Goal: Transaction & Acquisition: Purchase product/service

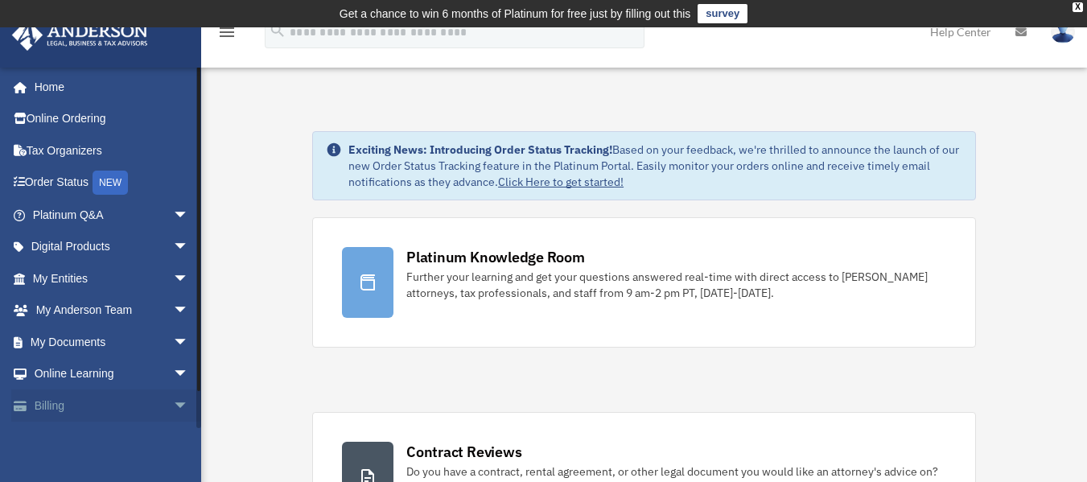
click at [173, 404] on span "arrow_drop_down" at bounding box center [189, 406] width 32 height 33
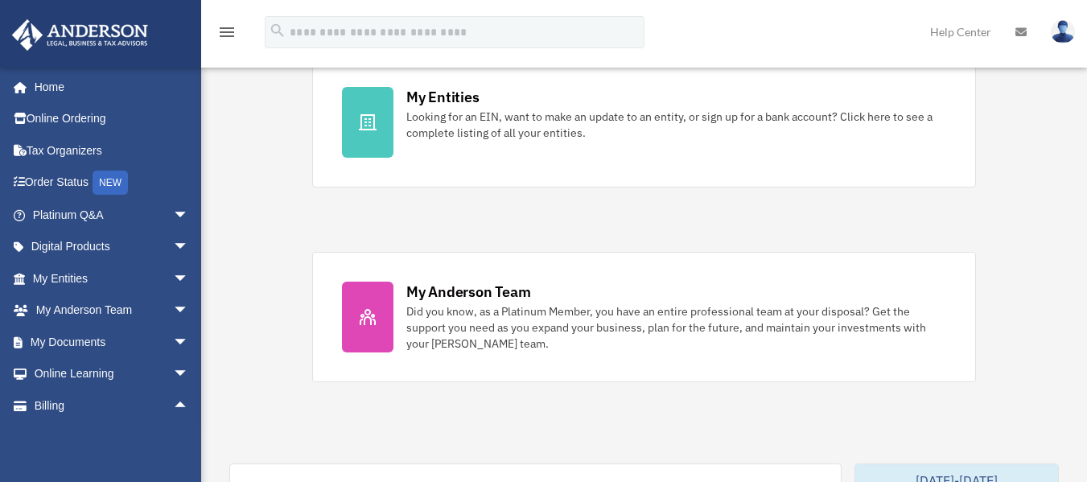
scroll to position [555, 0]
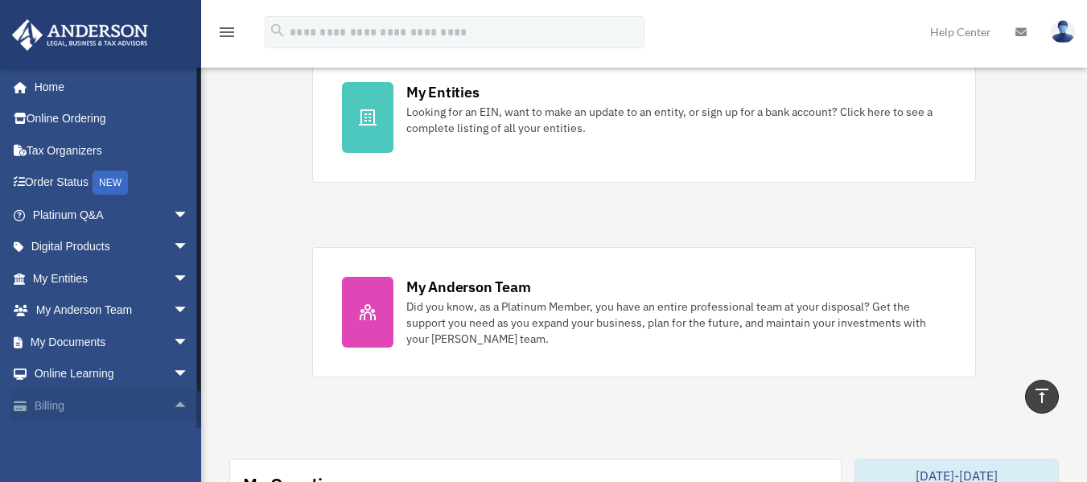
click at [63, 405] on link "Billing arrow_drop_up" at bounding box center [112, 406] width 202 height 32
click at [976, 226] on div "Exciting News: Introducing Order Status Tracking! Based on your feedback, we're…" at bounding box center [644, 481] width 910 height 1891
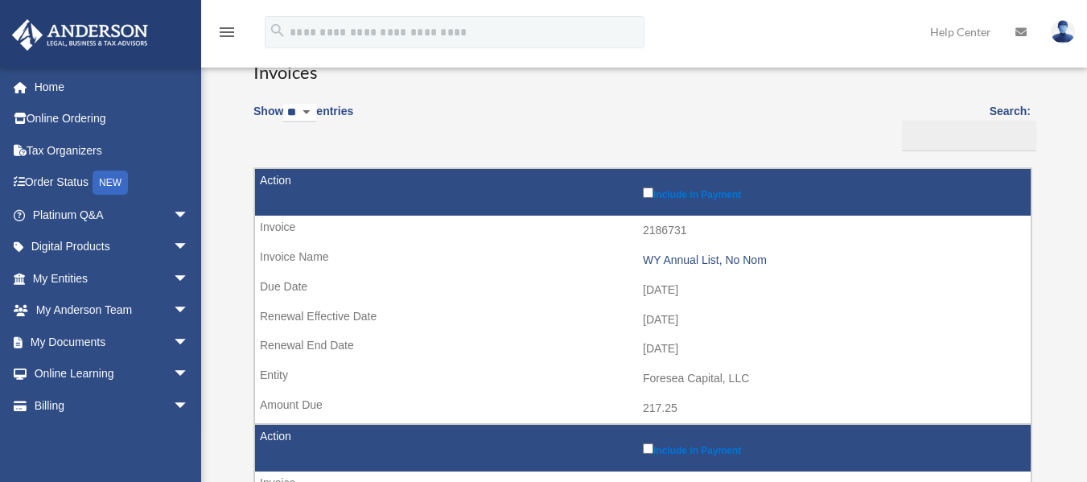
scroll to position [147, 0]
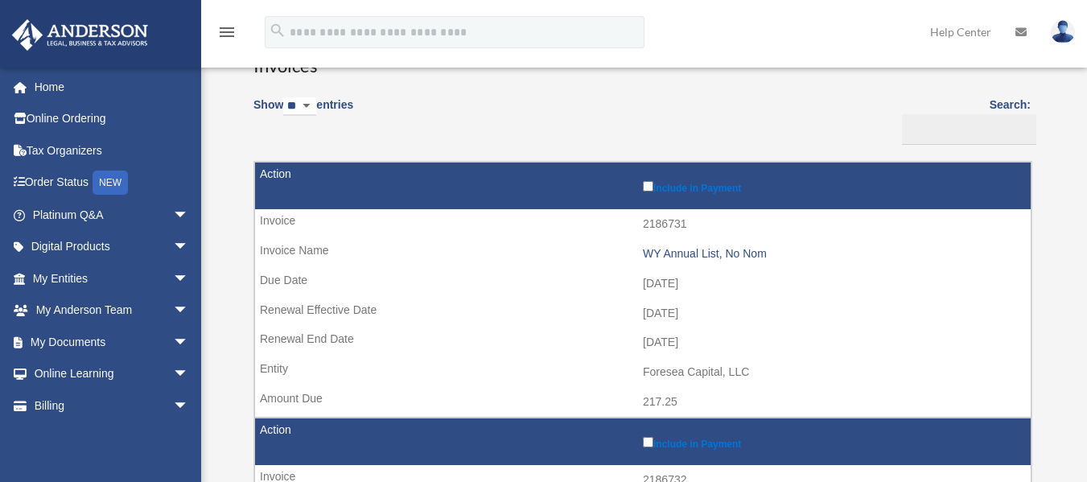
click at [651, 192] on label "Include in Payment" at bounding box center [833, 186] width 380 height 16
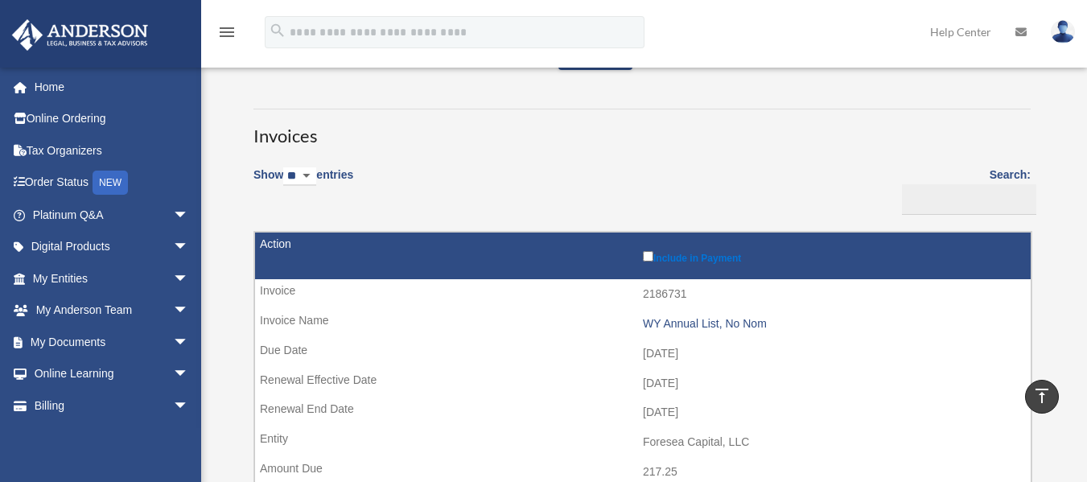
scroll to position [0, 0]
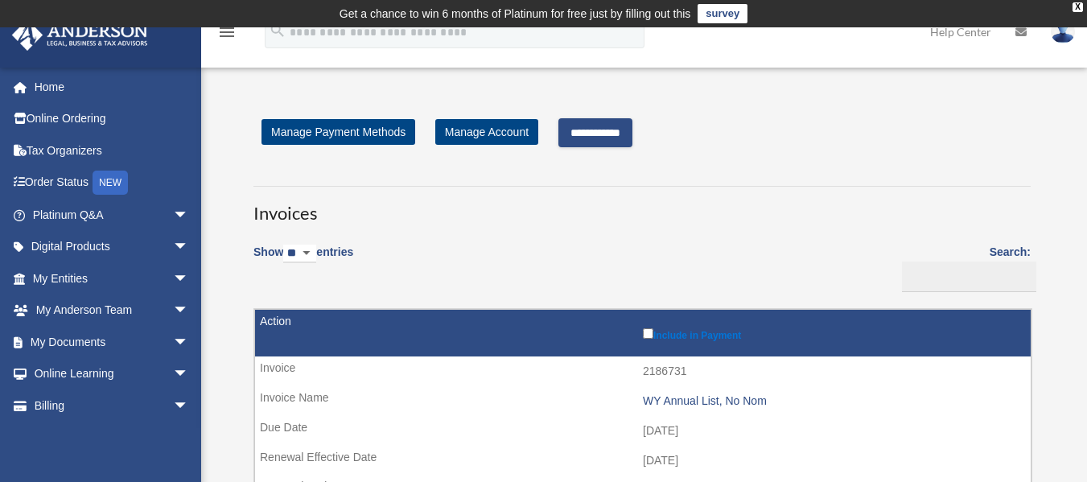
click at [607, 134] on input "**********" at bounding box center [596, 132] width 74 height 29
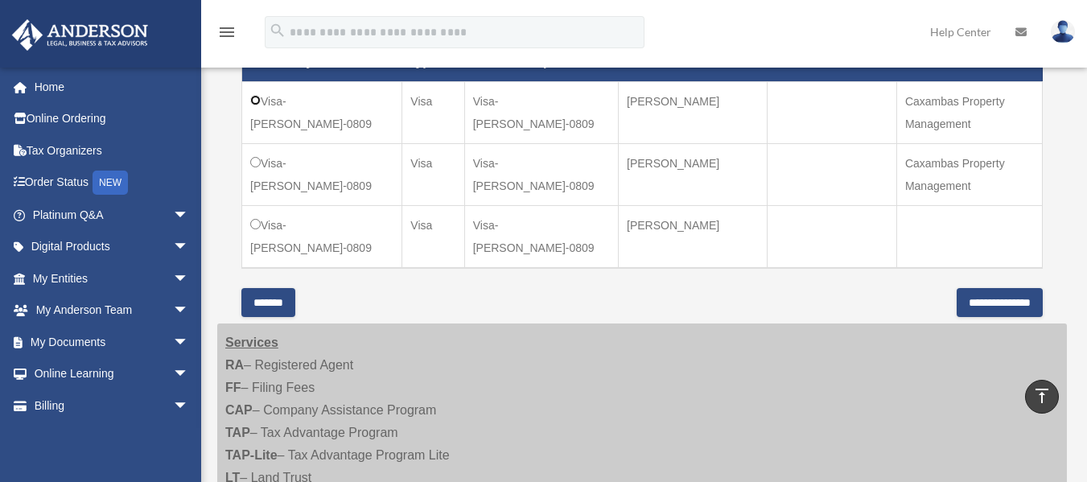
scroll to position [600, 0]
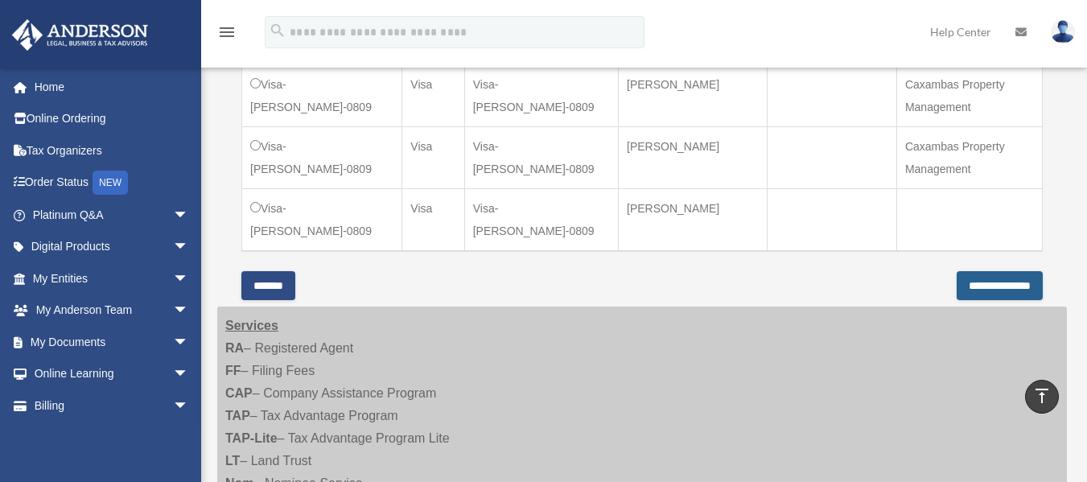
click at [964, 287] on input "**********" at bounding box center [1000, 285] width 86 height 29
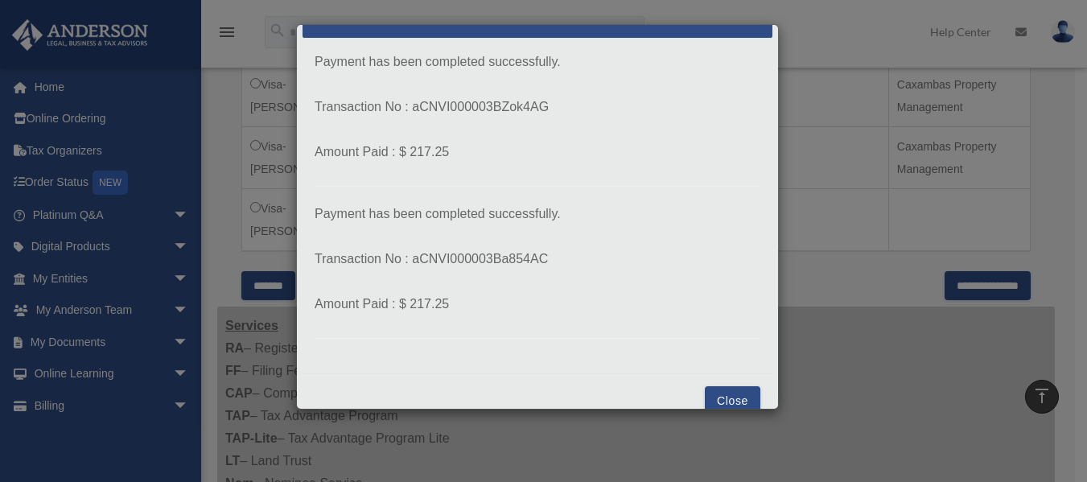
scroll to position [61, 0]
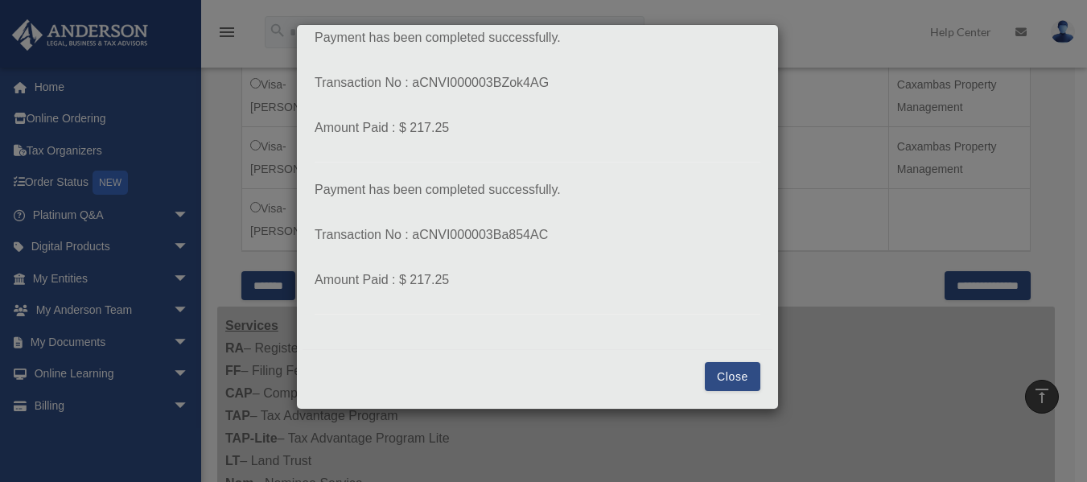
click at [731, 373] on button "Close" at bounding box center [733, 376] width 56 height 29
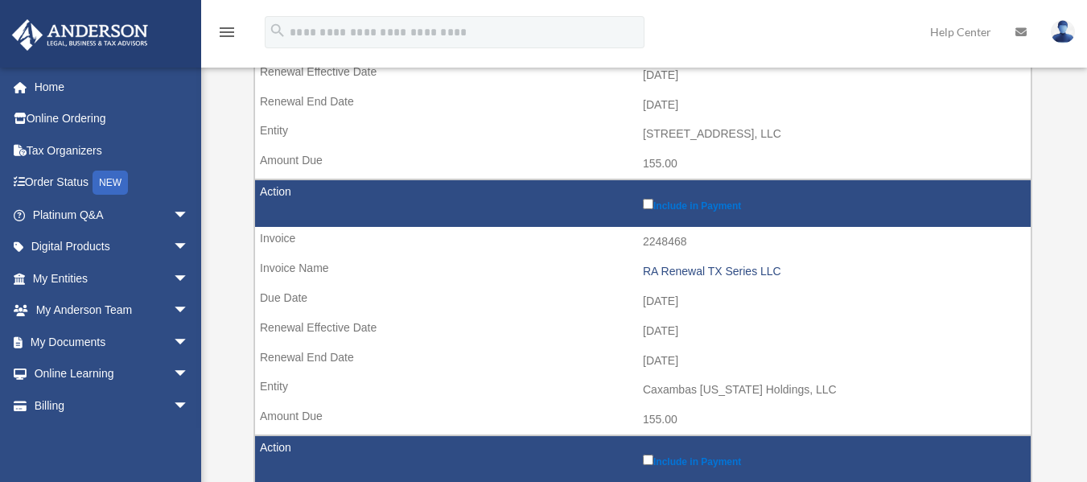
scroll to position [628, 0]
